Goal: Check status: Check status

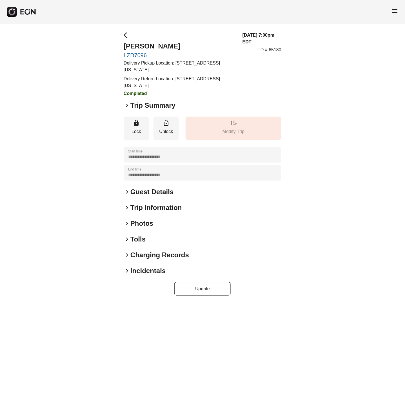
click at [126, 221] on span "keyboard_arrow_right" at bounding box center [127, 223] width 7 height 7
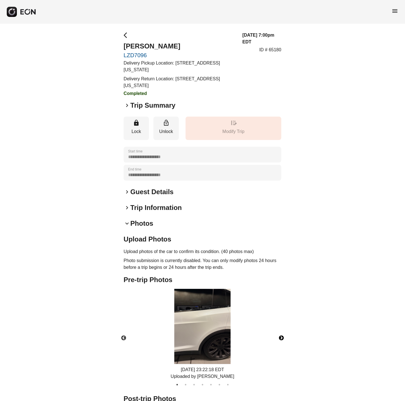
click at [279, 337] on button "Next" at bounding box center [282, 338] width 20 height 20
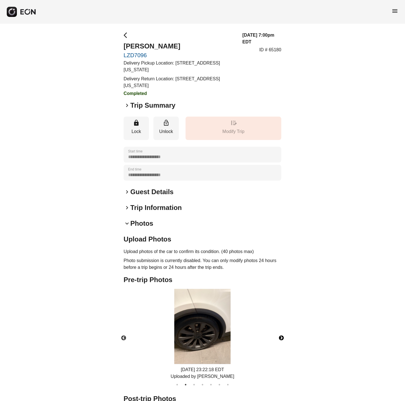
click at [279, 337] on button "Next" at bounding box center [282, 338] width 20 height 20
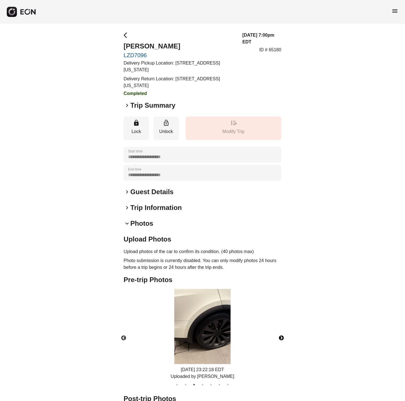
click at [280, 337] on button "Next" at bounding box center [282, 338] width 20 height 20
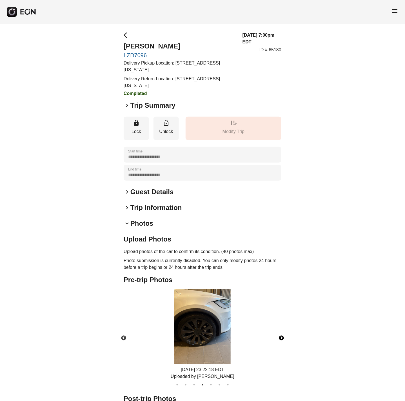
click at [280, 337] on button "Next" at bounding box center [282, 338] width 20 height 20
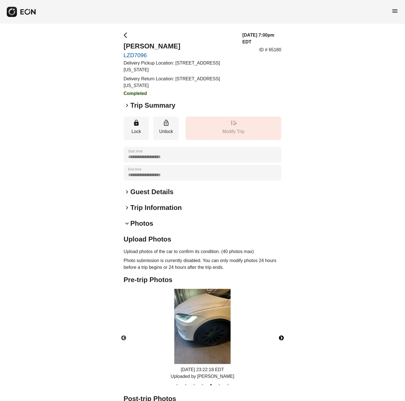
click at [280, 337] on button "Next" at bounding box center [282, 338] width 20 height 20
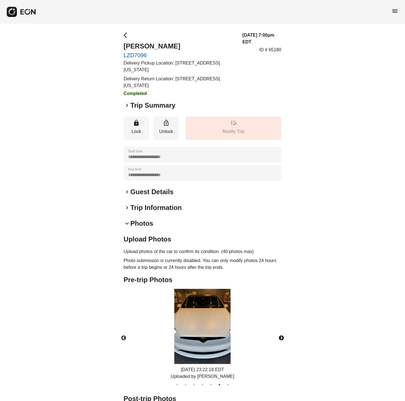
click at [280, 337] on button "Next" at bounding box center [282, 338] width 20 height 20
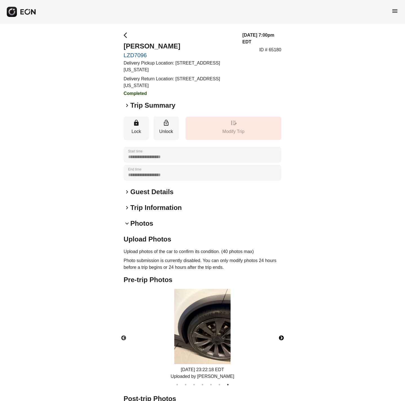
click at [280, 337] on button "Next" at bounding box center [282, 338] width 20 height 20
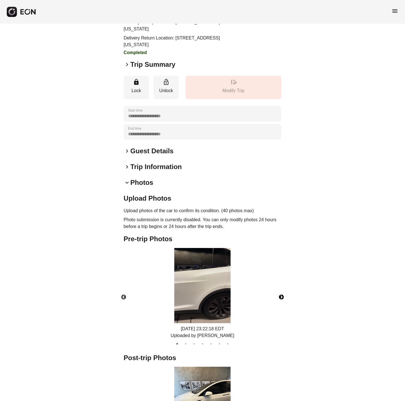
scroll to position [42, 0]
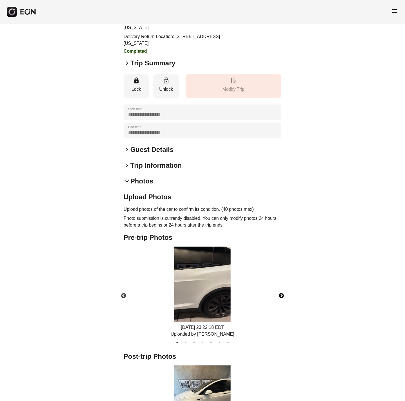
click at [282, 295] on button "Next" at bounding box center [282, 296] width 20 height 20
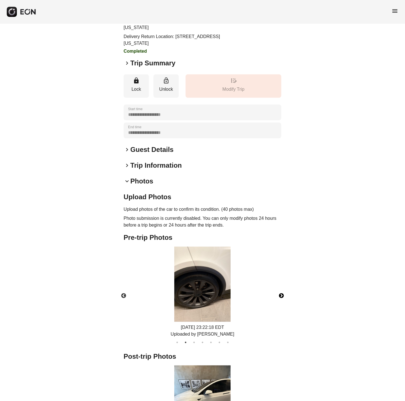
click at [282, 295] on button "Next" at bounding box center [282, 296] width 20 height 20
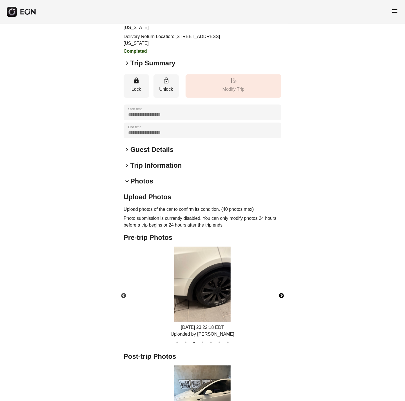
click at [282, 295] on button "Next" at bounding box center [282, 296] width 20 height 20
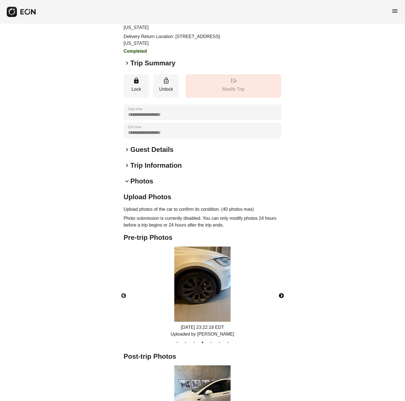
click at [282, 295] on button "Next" at bounding box center [282, 296] width 20 height 20
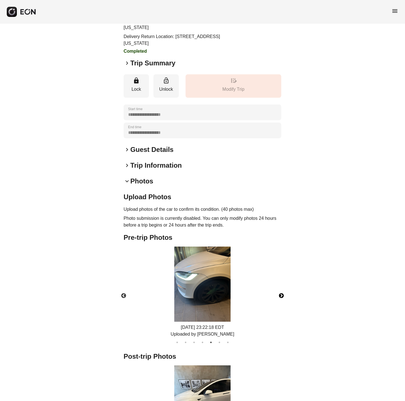
click at [282, 295] on button "Next" at bounding box center [282, 296] width 20 height 20
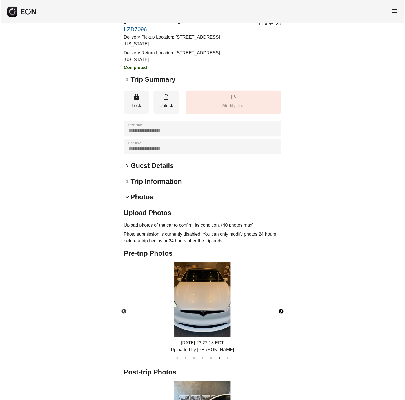
scroll to position [0, 0]
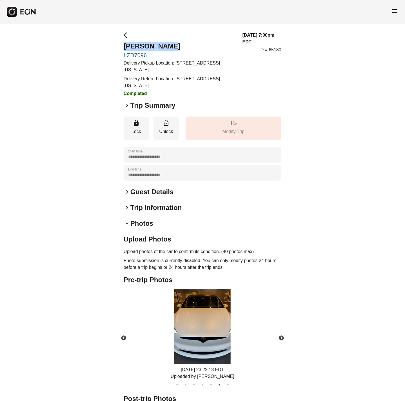
drag, startPoint x: 172, startPoint y: 43, endPoint x: 122, endPoint y: 43, distance: 49.6
click at [122, 43] on div "**********" at bounding box center [202, 303] width 405 height 559
copy h2 "[PERSON_NAME]"
click at [284, 10] on div "menu" at bounding box center [202, 12] width 405 height 24
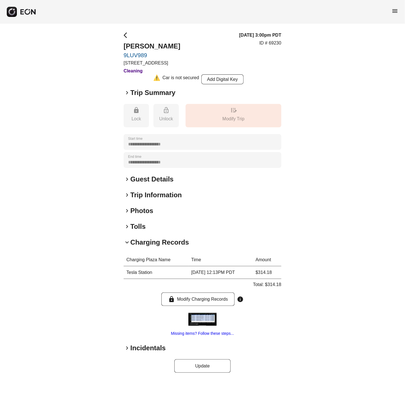
click at [210, 320] on img at bounding box center [203, 319] width 28 height 13
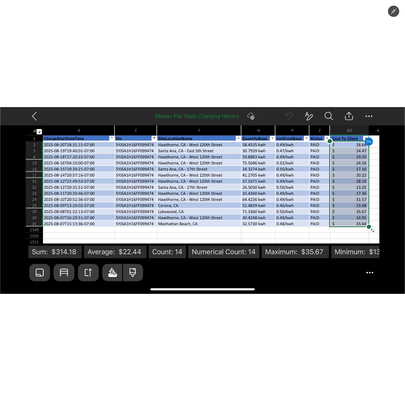
drag, startPoint x: 201, startPoint y: 236, endPoint x: 143, endPoint y: 211, distance: 63.5
click at [143, 211] on img at bounding box center [202, 200] width 405 height 187
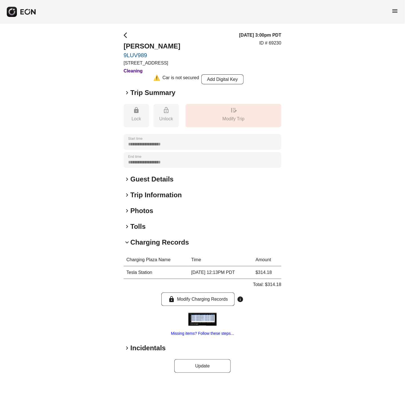
click at [201, 322] on img at bounding box center [203, 319] width 28 height 13
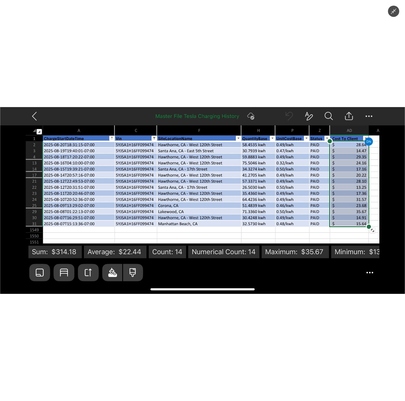
click at [81, 15] on div at bounding box center [202, 200] width 405 height 401
